Goal: Information Seeking & Learning: Learn about a topic

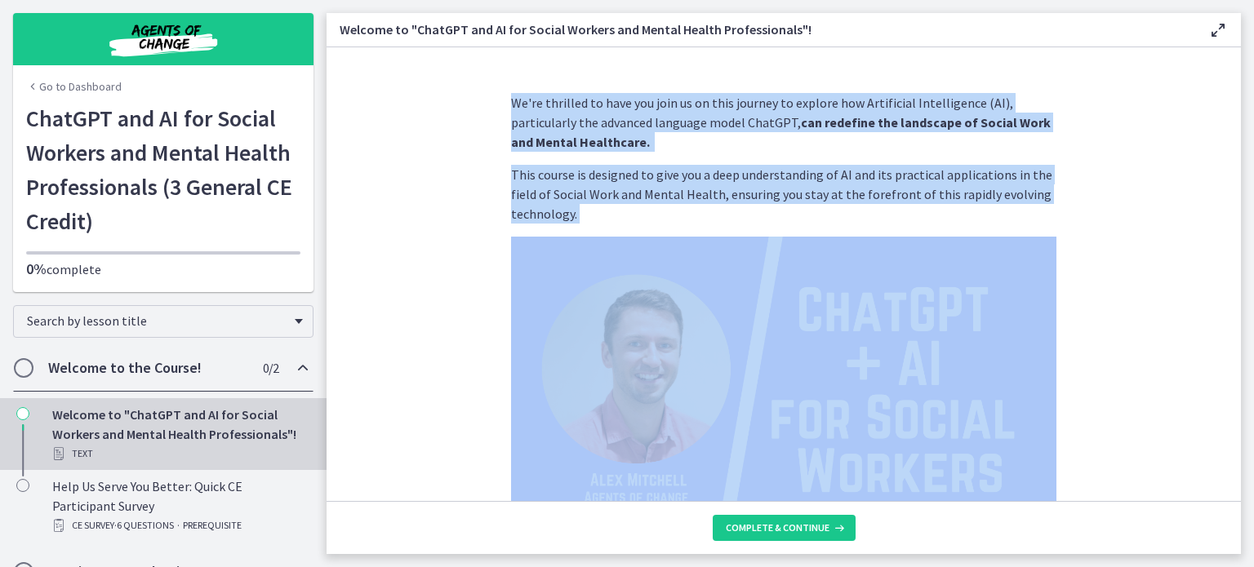
drag, startPoint x: 1243, startPoint y: 117, endPoint x: 1231, endPoint y: 272, distance: 155.5
click at [1231, 272] on main "Welcome to "ChatGPT and AI for Social Workers and Mental Health Professionals"!…" at bounding box center [789, 283] width 927 height 567
click at [1222, 231] on section "We're thrilled to have you join us on this journey to explore how Artificial In…" at bounding box center [783, 274] width 914 height 454
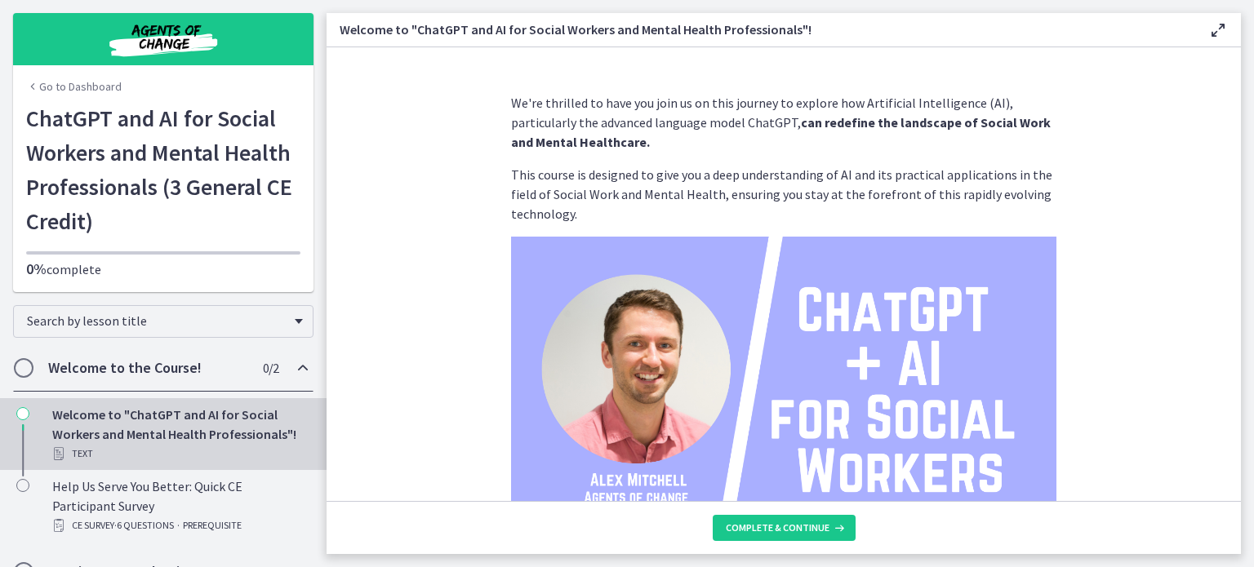
drag, startPoint x: 1253, startPoint y: 162, endPoint x: 1243, endPoint y: 284, distance: 122.8
click at [1243, 284] on main "Welcome to "ChatGPT and AI for Social Workers and Mental Health Professionals"!…" at bounding box center [789, 283] width 927 height 567
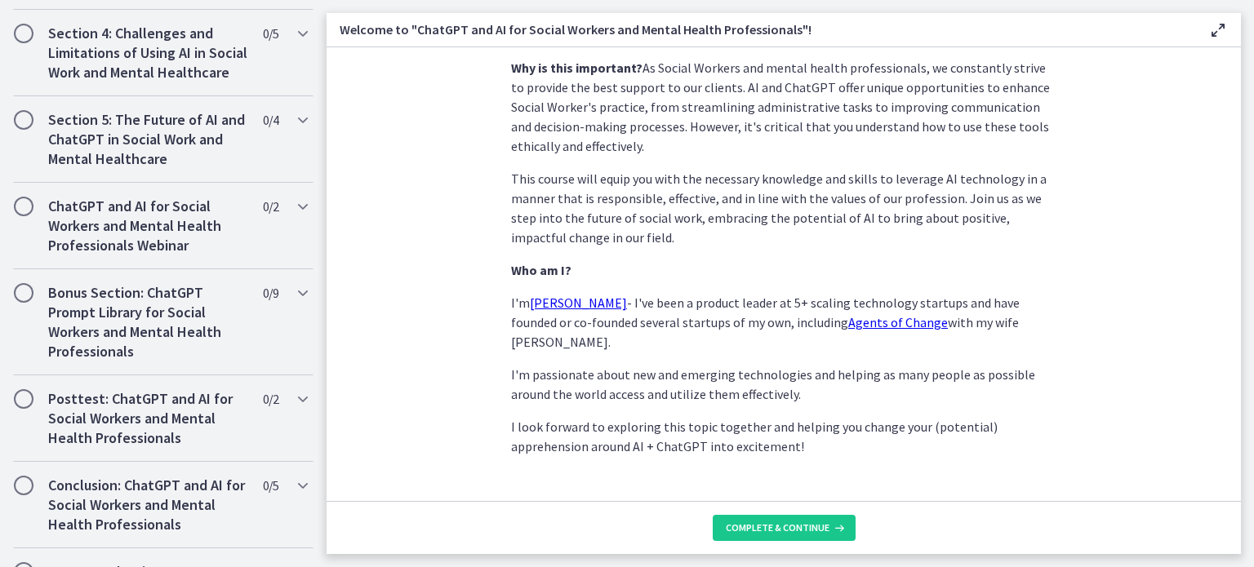
scroll to position [843, 0]
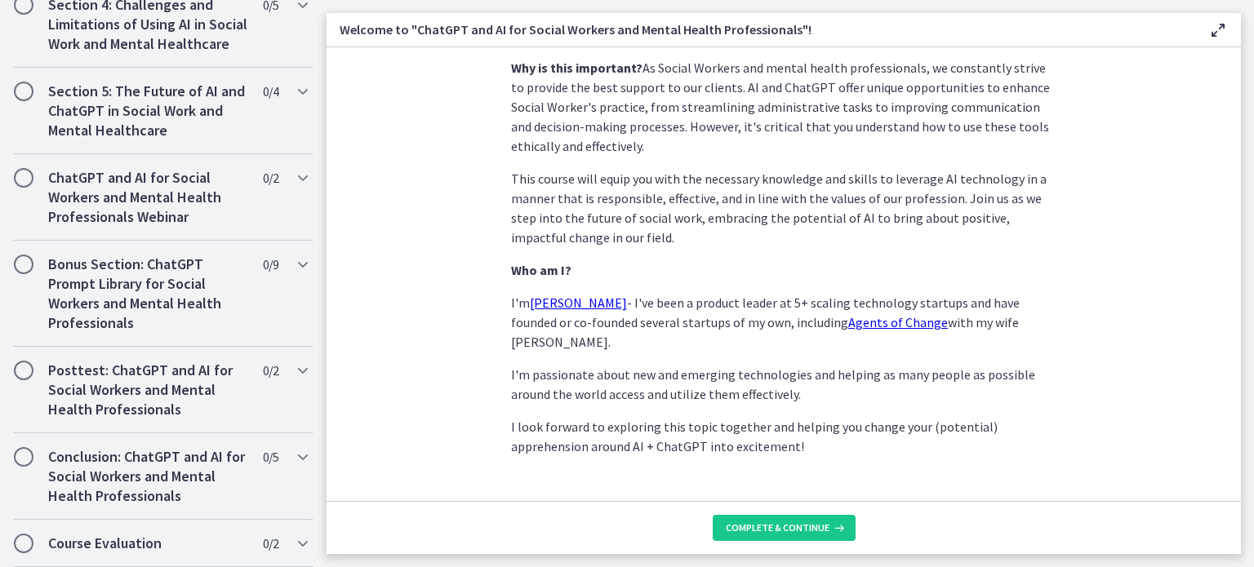
drag, startPoint x: 1252, startPoint y: 126, endPoint x: 1247, endPoint y: 0, distance: 125.8
click at [1247, 0] on main "Welcome to "ChatGPT and AI for Social Workers and Mental Health Professionals"!…" at bounding box center [789, 283] width 927 height 567
click at [1250, 91] on main "Welcome to "ChatGPT and AI for Social Workers and Mental Health Professionals"!…" at bounding box center [789, 283] width 927 height 567
drag, startPoint x: 1250, startPoint y: 91, endPoint x: 1253, endPoint y: 190, distance: 98.8
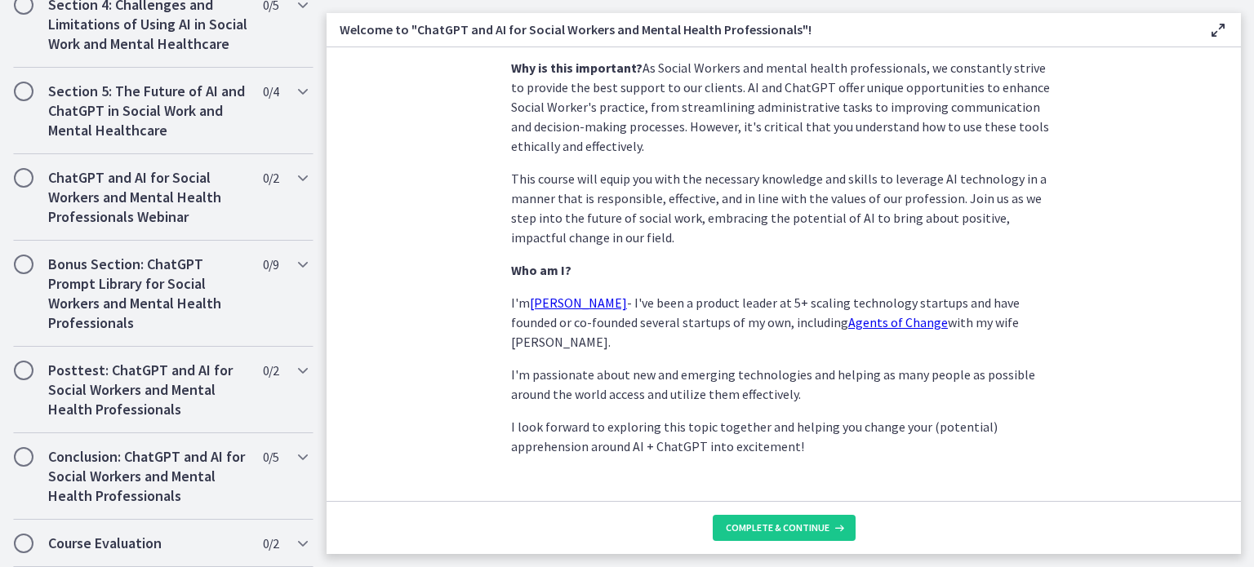
click at [1253, 190] on main "Welcome to "ChatGPT and AI for Social Workers and Mental Health Professionals"!…" at bounding box center [789, 283] width 927 height 567
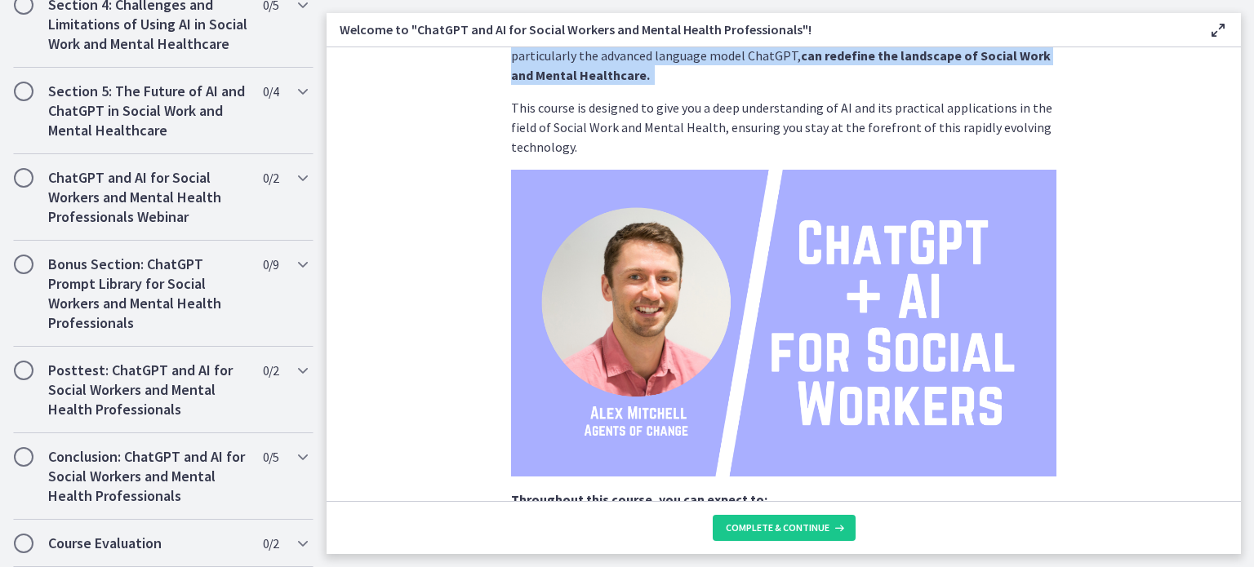
scroll to position [0, 0]
